Goal: Register for event/course

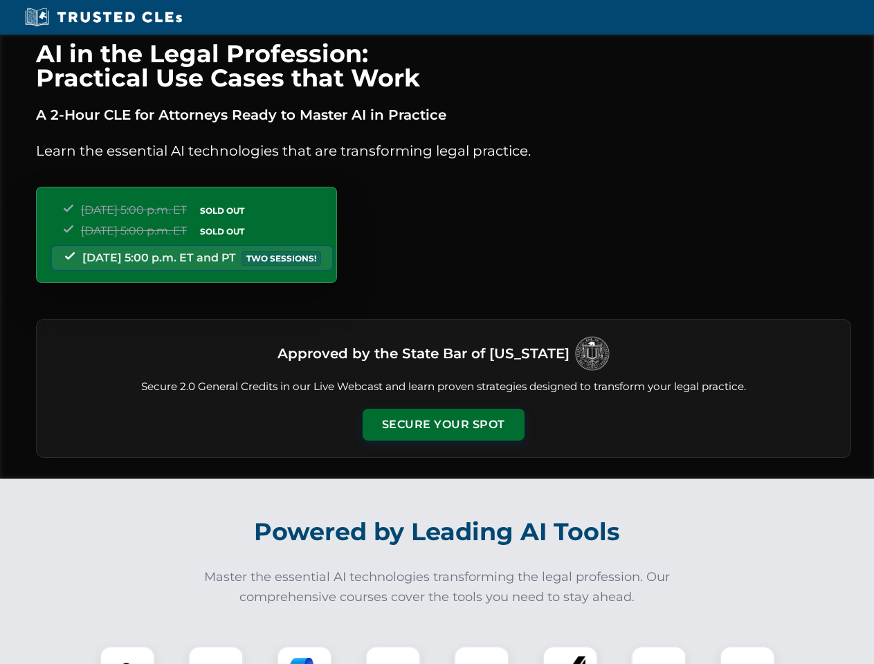
click at [443, 425] on button "Secure Your Spot" at bounding box center [443, 425] width 162 height 32
click at [127, 655] on img at bounding box center [127, 674] width 40 height 40
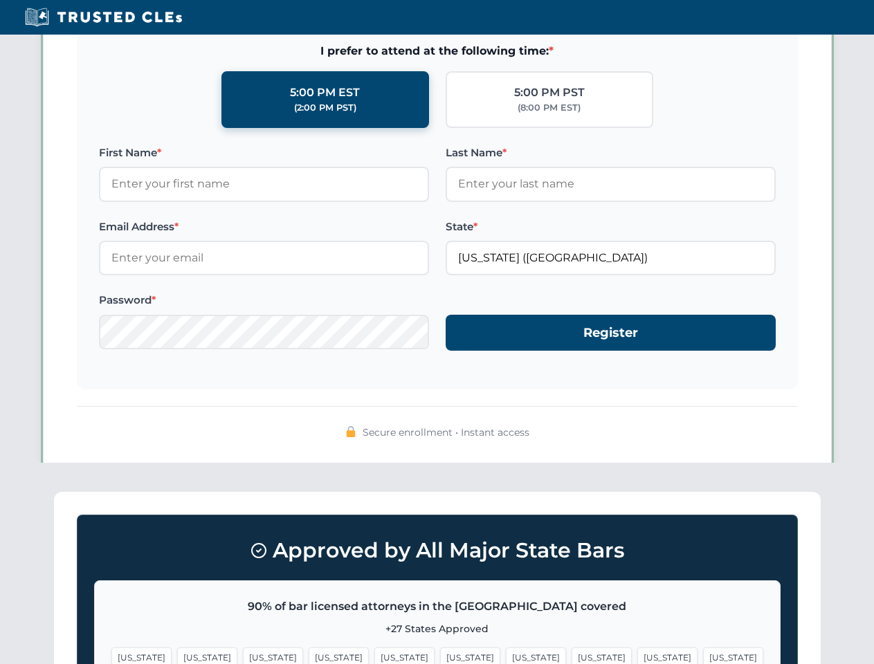
click at [506, 655] on span "[US_STATE]" at bounding box center [536, 657] width 60 height 20
click at [637, 655] on span "[US_STATE]" at bounding box center [667, 657] width 60 height 20
